Goal: Transaction & Acquisition: Purchase product/service

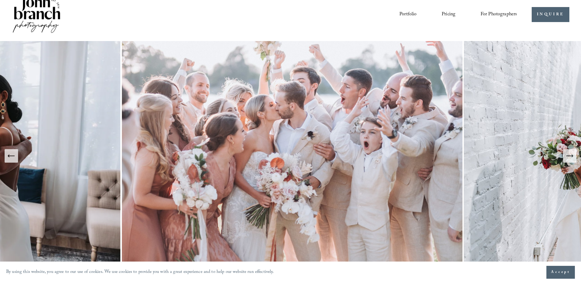
scroll to position [61, 0]
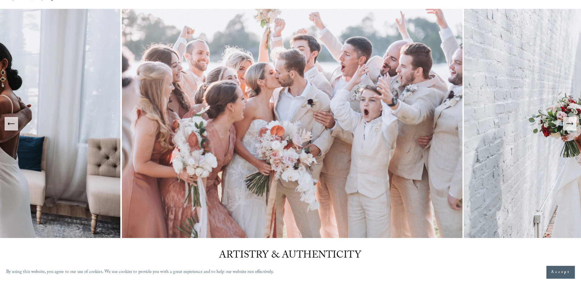
click at [572, 125] on icon "Next Slide" at bounding box center [572, 124] width 1 height 2
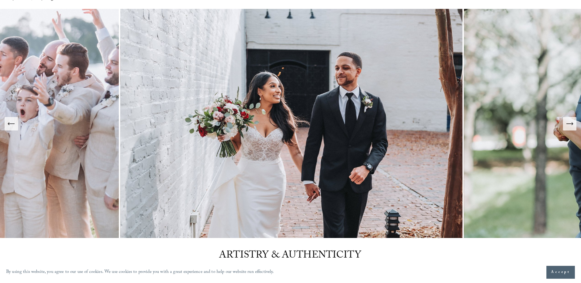
click at [572, 127] on icon "Next Slide" at bounding box center [570, 124] width 9 height 9
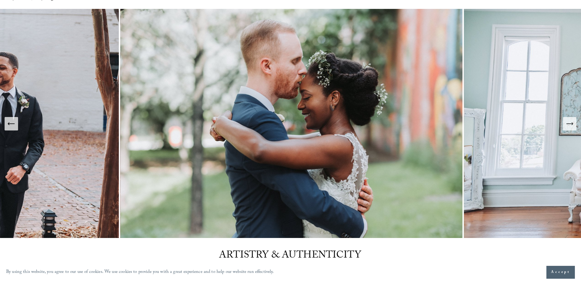
click at [573, 123] on icon "Next Slide" at bounding box center [572, 124] width 1 height 2
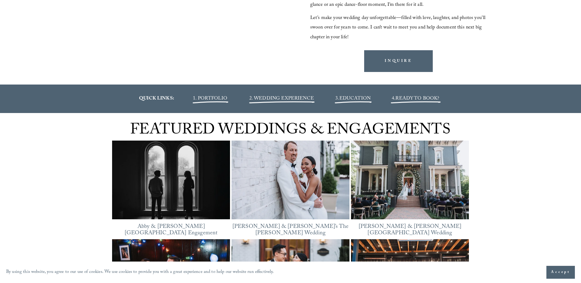
scroll to position [797, 0]
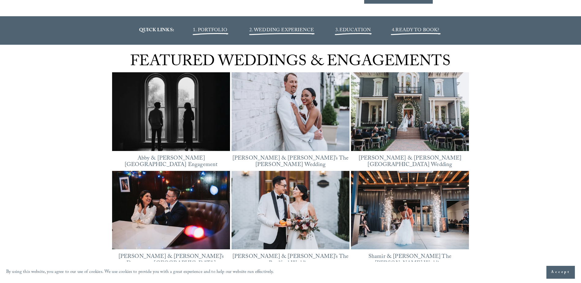
click at [306, 107] on img at bounding box center [291, 111] width 118 height 89
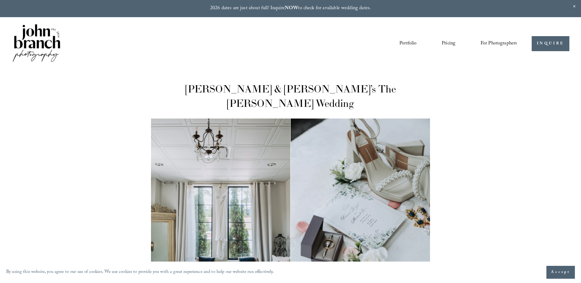
click at [409, 41] on link "Portfolio" at bounding box center [408, 43] width 17 height 10
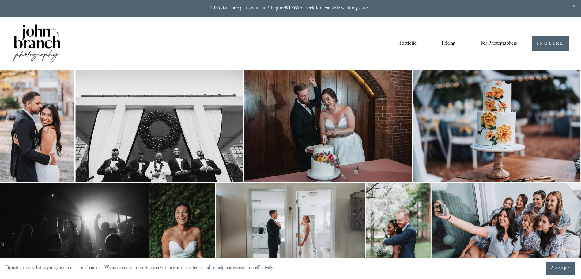
click at [494, 41] on span "For Photographers" at bounding box center [499, 43] width 37 height 9
click at [0, 0] on span "Presets" at bounding box center [0, 0] width 0 height 0
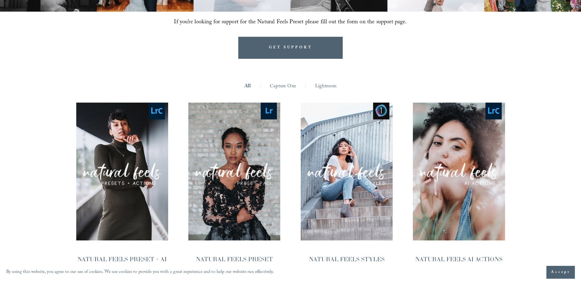
scroll to position [613, 0]
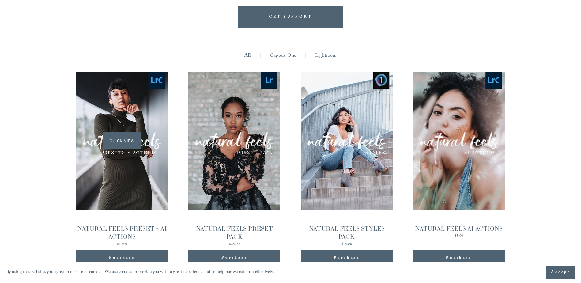
click at [131, 163] on div "Quick View" at bounding box center [122, 141] width 92 height 138
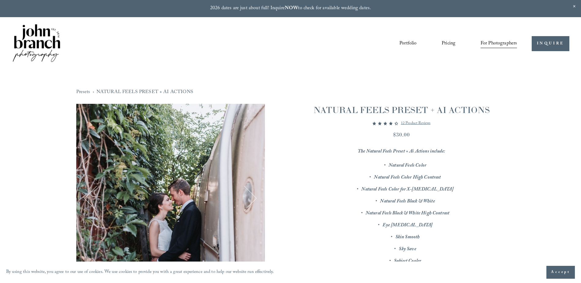
scroll to position [123, 0]
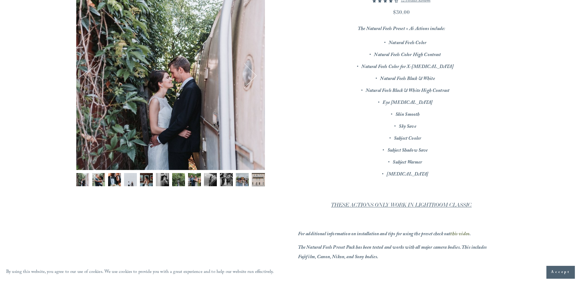
click at [114, 179] on img "Image 3 of 12" at bounding box center [114, 179] width 13 height 13
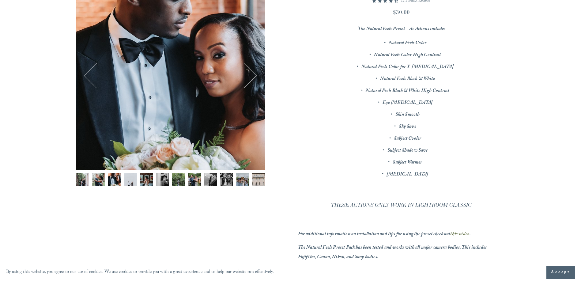
click at [121, 179] on img "Image 3 of 12" at bounding box center [114, 179] width 13 height 13
click at [130, 182] on img "Image 4 of 12" at bounding box center [130, 179] width 13 height 13
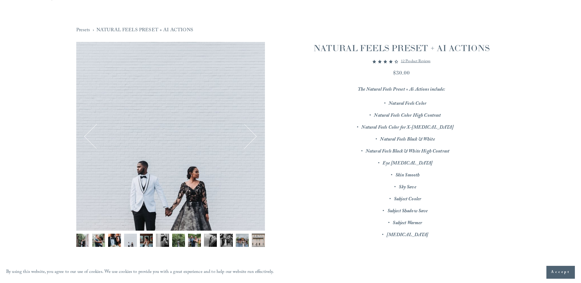
scroll to position [61, 0]
click at [147, 240] on img "Image 5 of 12" at bounding box center [146, 240] width 13 height 13
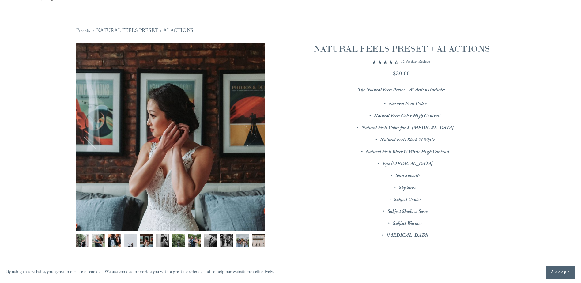
click at [176, 237] on img "Image 7 of 12" at bounding box center [178, 240] width 13 height 13
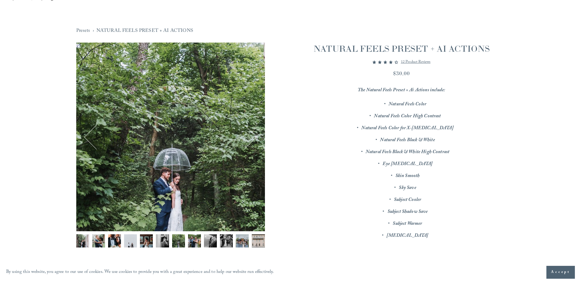
click at [190, 242] on img "Image 8 of 12" at bounding box center [194, 240] width 13 height 13
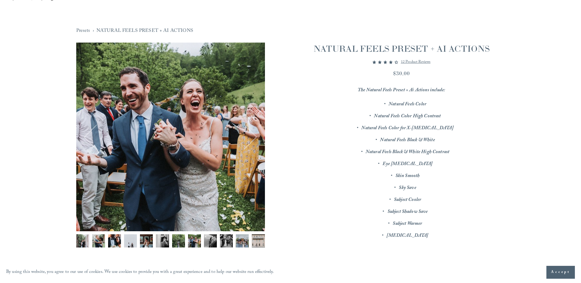
click at [213, 238] on img "Image 9 of 12" at bounding box center [210, 240] width 13 height 13
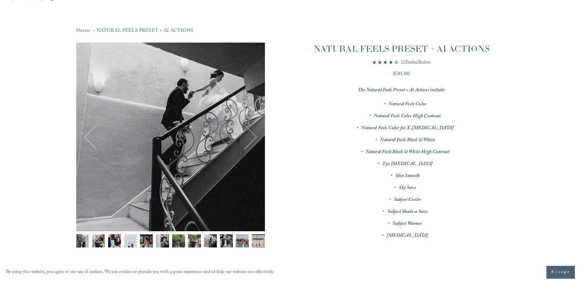
click at [220, 242] on div "Gallery thumbnails" at bounding box center [170, 242] width 189 height 16
click at [227, 240] on img "Image 10 of 12" at bounding box center [226, 240] width 13 height 13
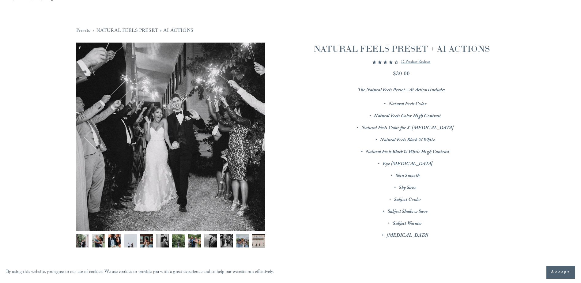
click at [239, 241] on img "Image 11 of 12" at bounding box center [242, 240] width 13 height 13
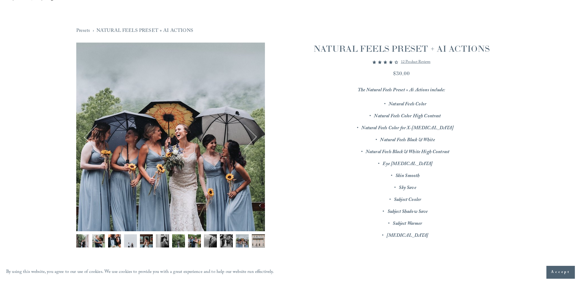
click at [125, 238] on img "Image 4 of 12" at bounding box center [130, 240] width 13 height 13
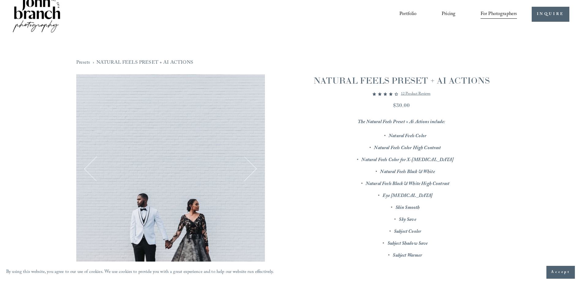
scroll to position [0, 0]
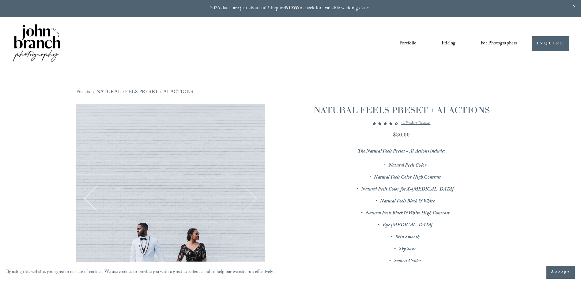
click at [35, 39] on img at bounding box center [37, 43] width 50 height 41
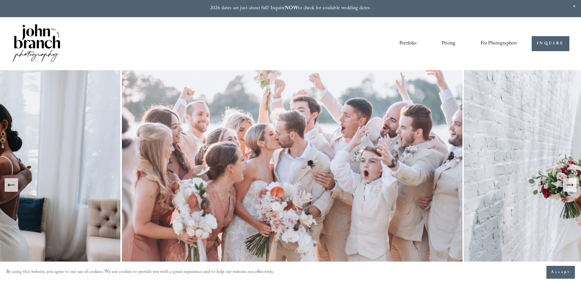
click at [574, 191] on button "Next Slide" at bounding box center [569, 184] width 13 height 13
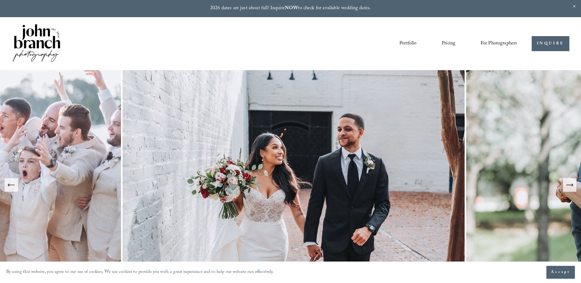
click at [574, 188] on icon "Next Slide" at bounding box center [570, 185] width 9 height 9
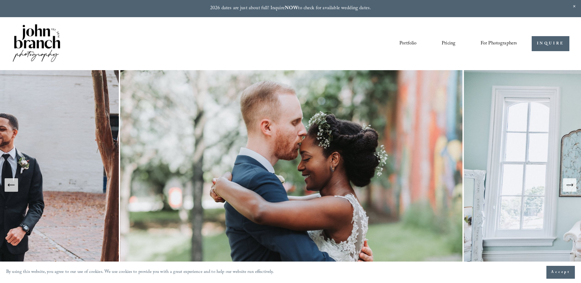
click at [574, 188] on icon "Next Slide" at bounding box center [570, 185] width 9 height 9
